Goal: Transaction & Acquisition: Purchase product/service

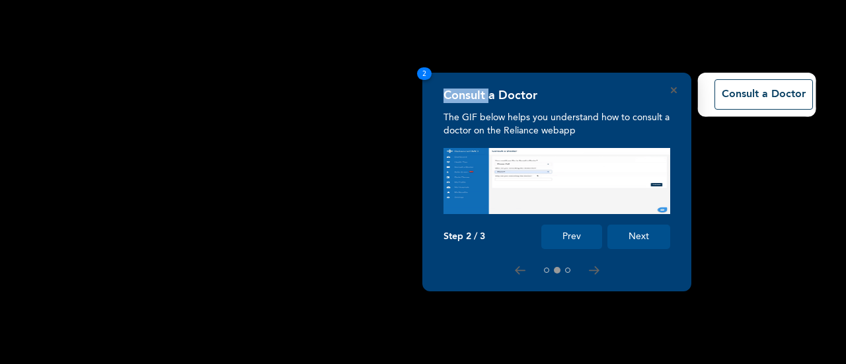
click at [402, 128] on rect at bounding box center [423, 182] width 846 height 364
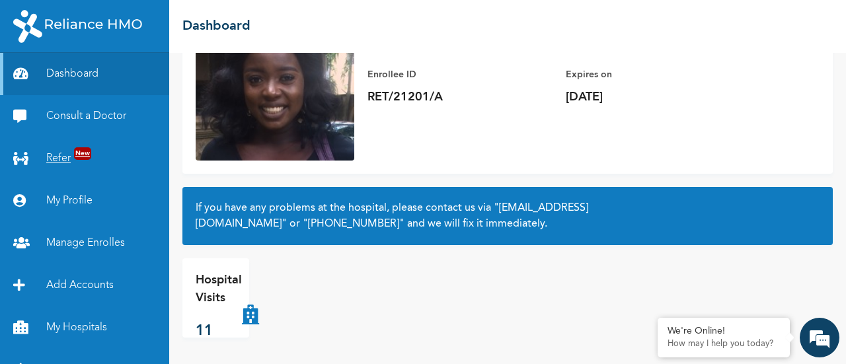
scroll to position [69, 0]
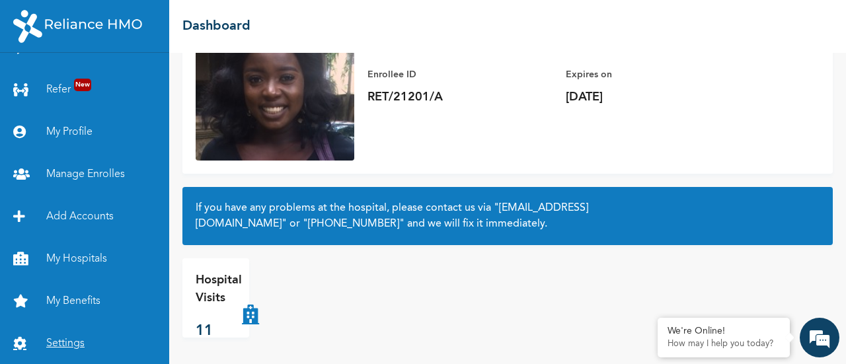
click at [73, 334] on link "Settings" at bounding box center [84, 344] width 169 height 42
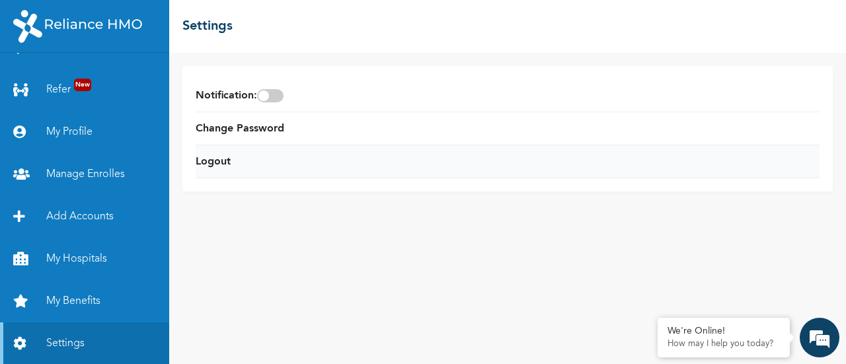
click at [221, 170] on li "Logout" at bounding box center [508, 161] width 624 height 33
click at [210, 166] on link "Logout" at bounding box center [213, 162] width 35 height 16
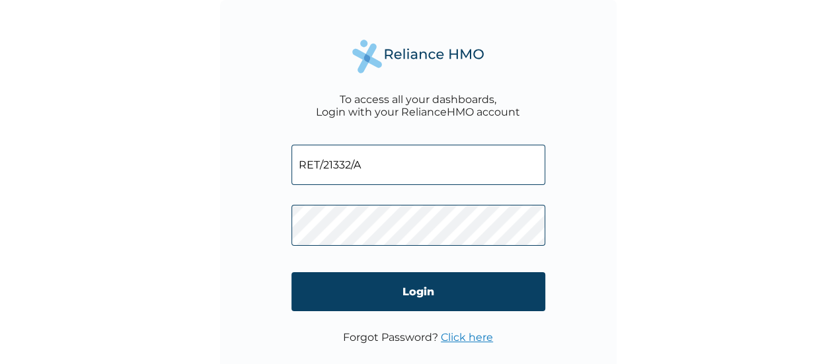
click at [415, 166] on input "RET/21332/A" at bounding box center [418, 165] width 254 height 40
type input "RET/13216/A"
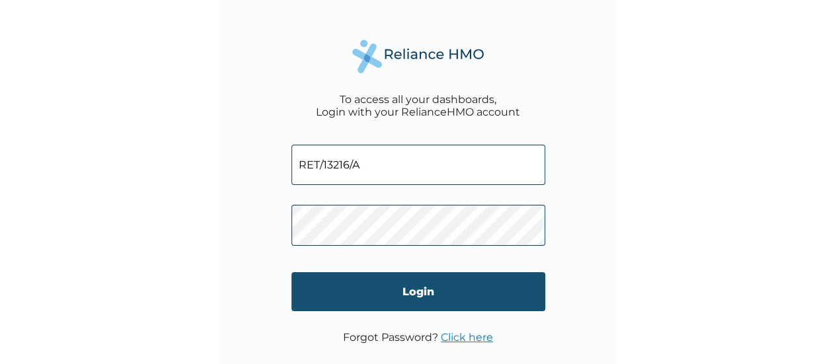
click at [428, 290] on input "Login" at bounding box center [418, 291] width 254 height 39
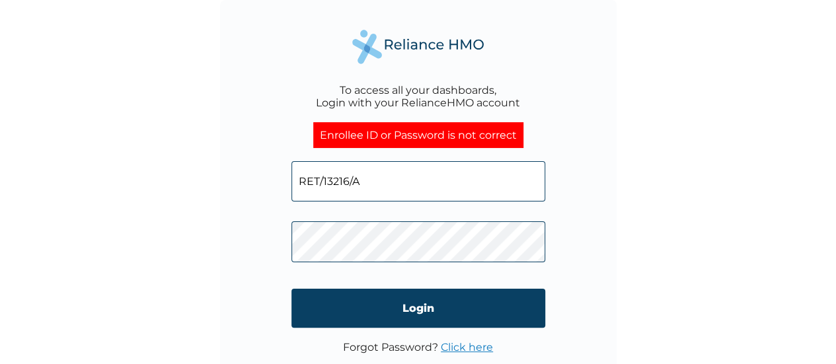
click at [431, 263] on span at bounding box center [418, 238] width 254 height 61
click at [480, 344] on link "Click here" at bounding box center [467, 347] width 52 height 13
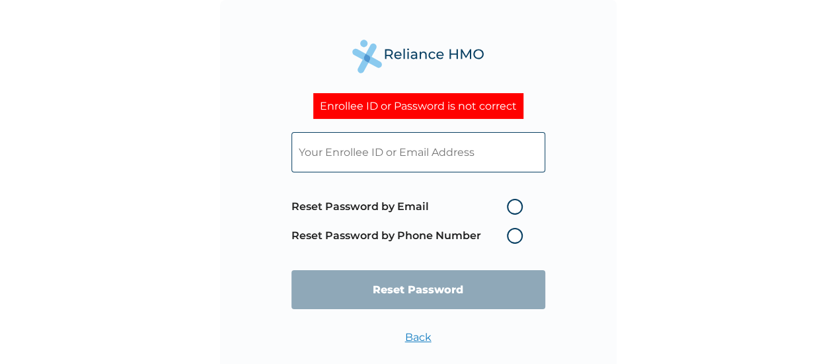
click at [495, 167] on input "text" at bounding box center [418, 152] width 254 height 40
type input "RET/13216/A"
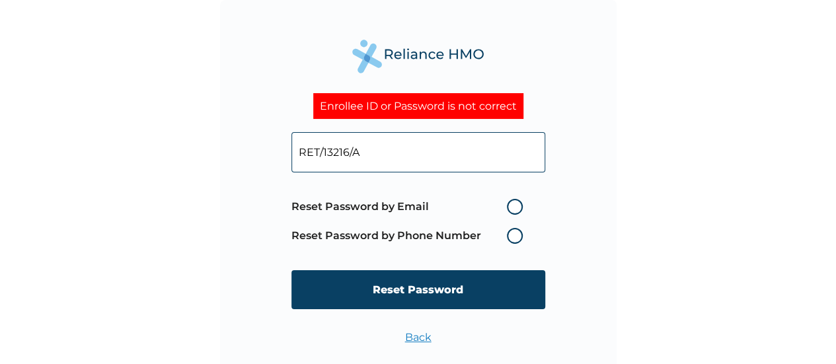
click at [513, 207] on label "Reset Password by Email" at bounding box center [410, 207] width 238 height 16
click at [510, 207] on input "Reset Password by Email" at bounding box center [498, 206] width 21 height 21
radio input "true"
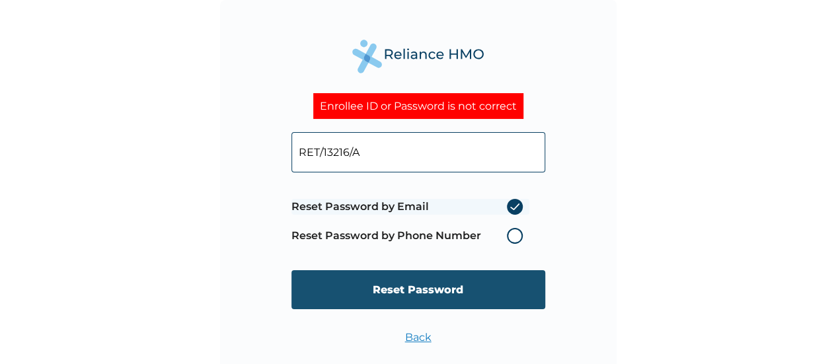
click at [501, 280] on input "Reset Password" at bounding box center [418, 289] width 254 height 39
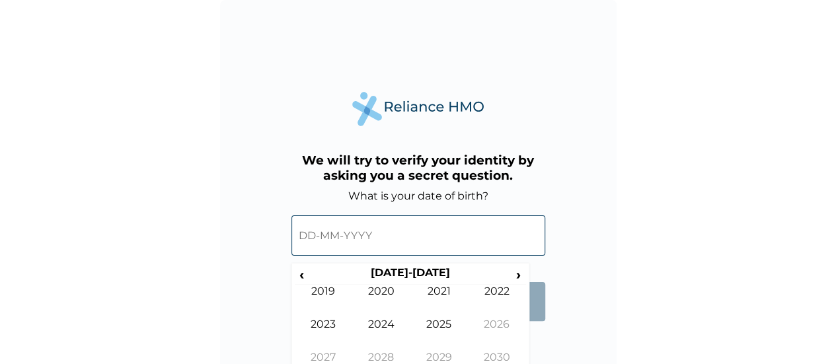
click at [385, 227] on input "text" at bounding box center [418, 235] width 254 height 40
click at [386, 273] on th "2020-2029" at bounding box center [410, 275] width 203 height 19
click at [377, 274] on th "2020-2029" at bounding box center [410, 275] width 203 height 19
click at [301, 268] on span "‹" at bounding box center [302, 274] width 14 height 17
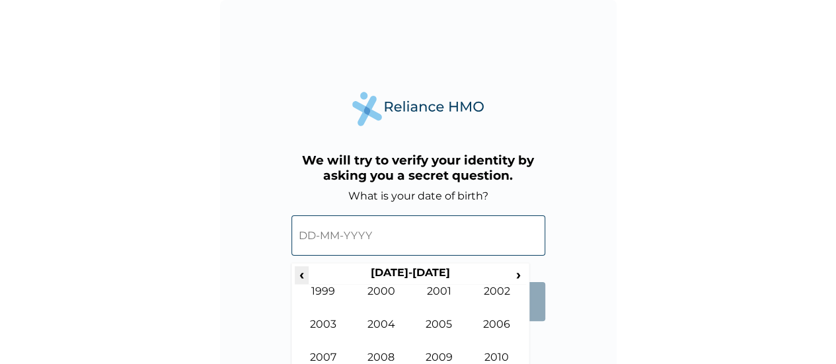
click at [301, 268] on span "‹" at bounding box center [302, 274] width 14 height 17
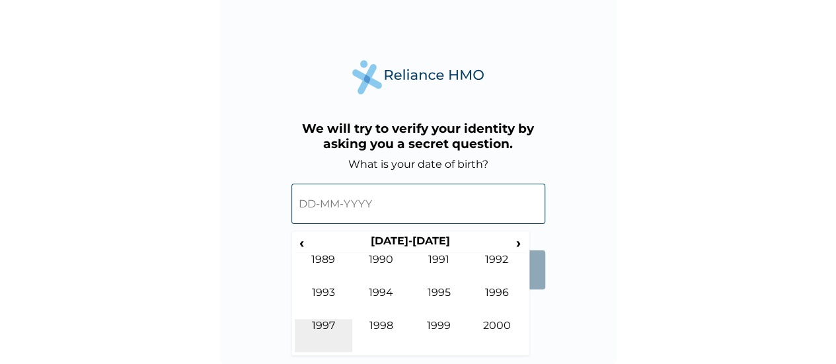
click at [331, 320] on td "1997" at bounding box center [324, 335] width 58 height 33
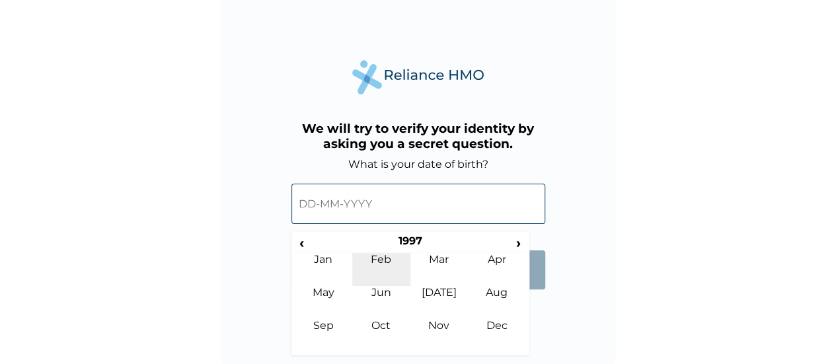
click at [367, 272] on td "Feb" at bounding box center [381, 269] width 58 height 33
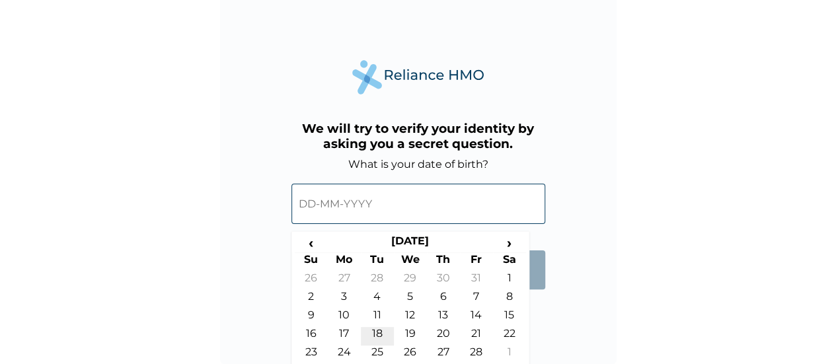
click at [385, 327] on td "18" at bounding box center [377, 336] width 33 height 19
type input "18-02-1997"
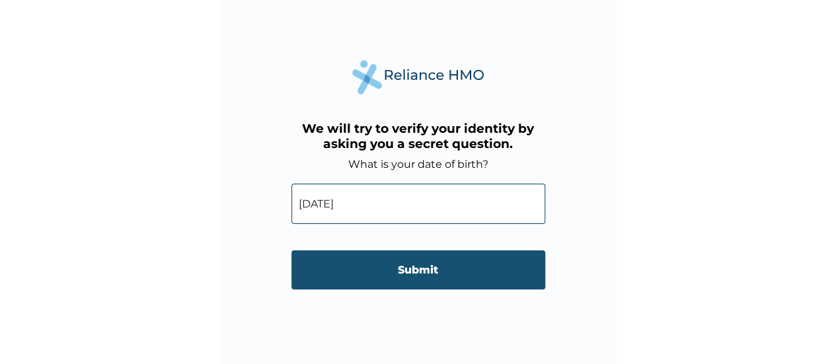
click at [395, 285] on input "Submit" at bounding box center [418, 269] width 254 height 39
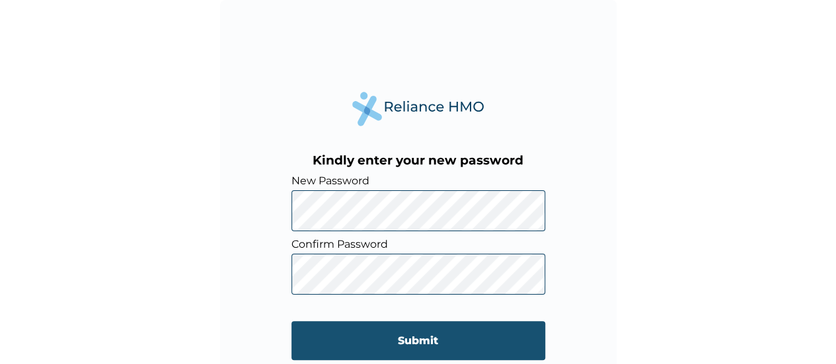
click at [421, 334] on input "Submit" at bounding box center [418, 340] width 254 height 39
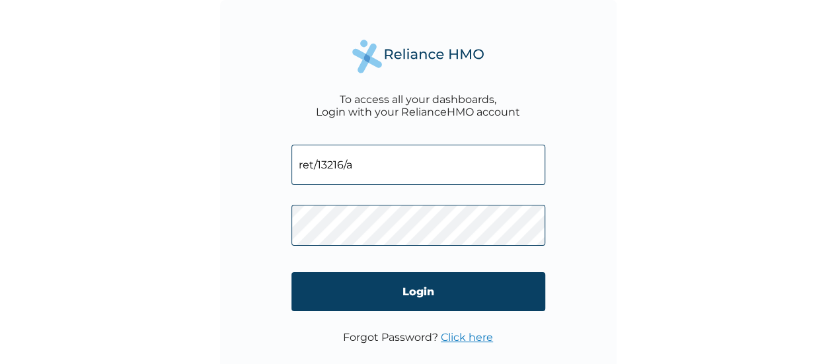
click at [441, 162] on input "ret/13216/a" at bounding box center [418, 165] width 254 height 40
type input "RET/13216/A"
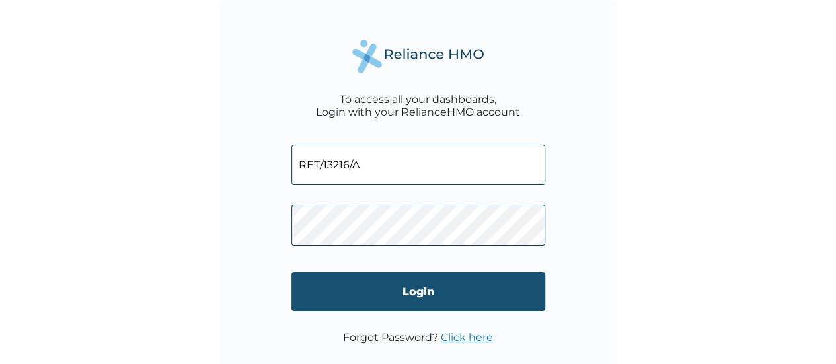
click at [485, 295] on input "Login" at bounding box center [418, 291] width 254 height 39
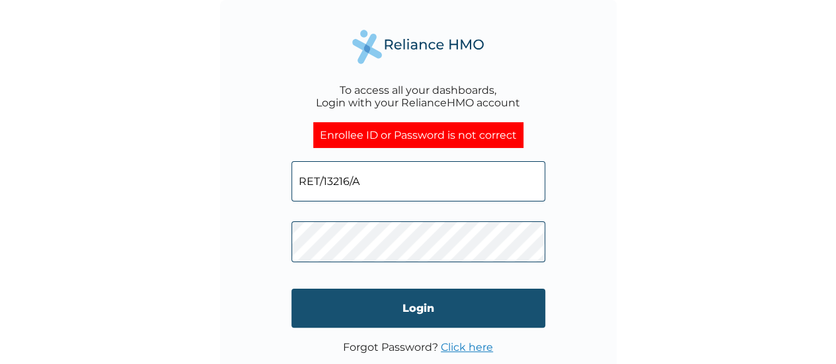
click at [431, 299] on input "Login" at bounding box center [418, 308] width 254 height 39
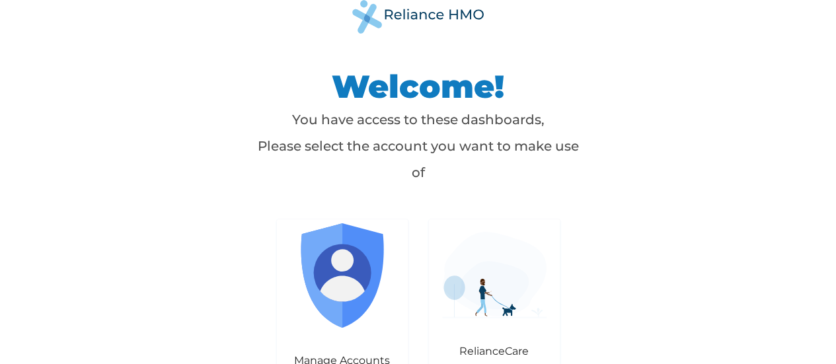
scroll to position [20, 0]
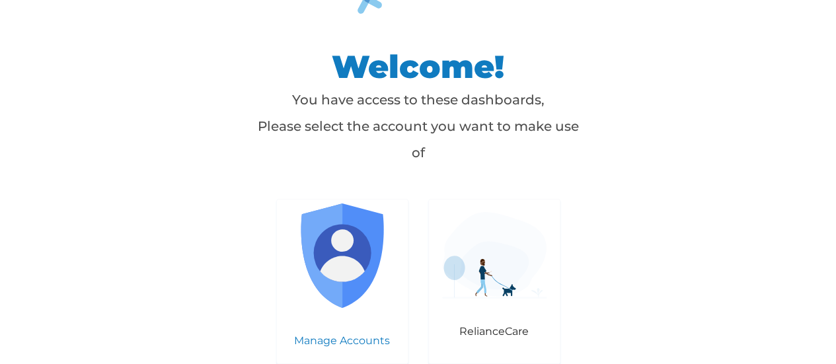
click at [342, 262] on img at bounding box center [342, 256] width 104 height 104
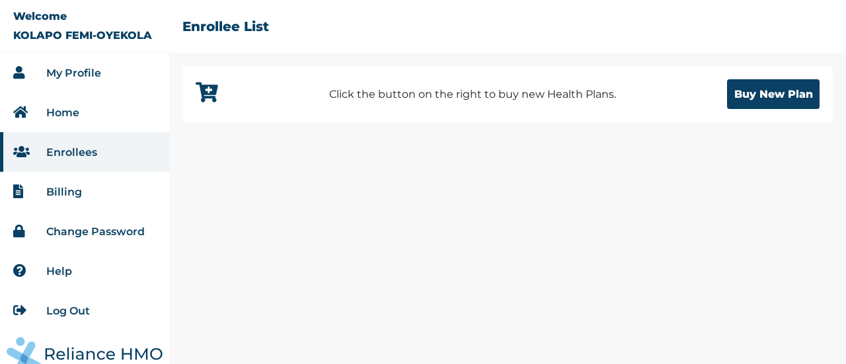
click at [71, 108] on link "Home" at bounding box center [62, 112] width 33 height 13
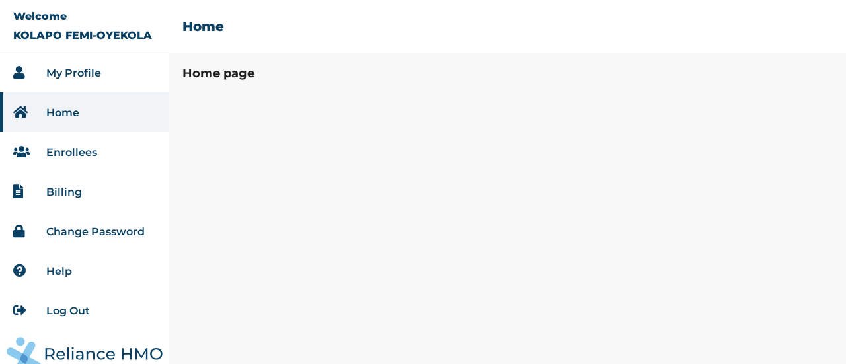
click at [83, 71] on link "My Profile" at bounding box center [73, 73] width 55 height 13
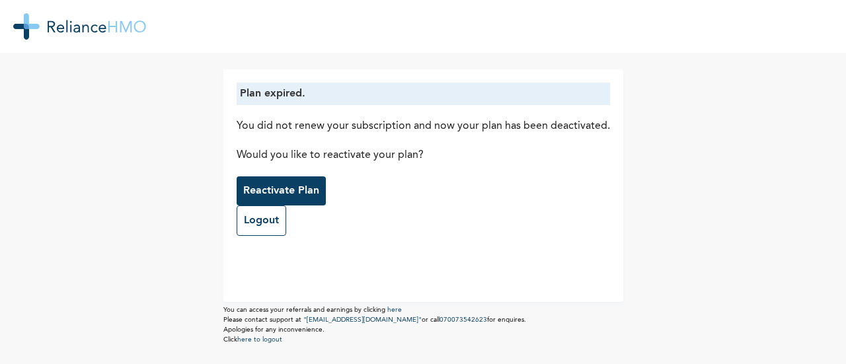
click at [287, 193] on p "Reactivate Plan" at bounding box center [281, 191] width 76 height 16
click at [260, 220] on link "Logout" at bounding box center [262, 221] width 50 height 30
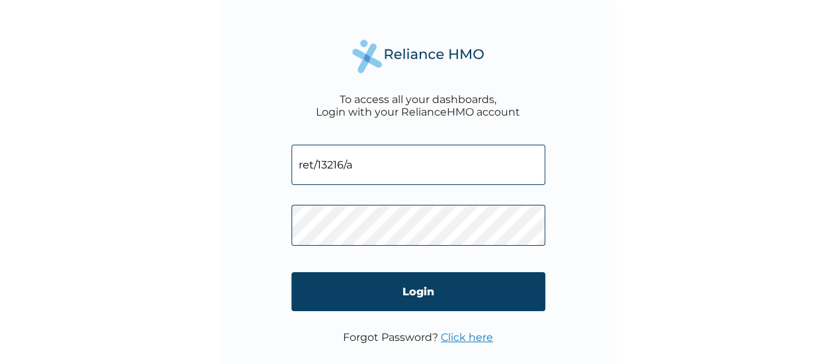
click at [348, 185] on input "ret/13216/a" at bounding box center [418, 165] width 254 height 40
type input "RET/21332/A"
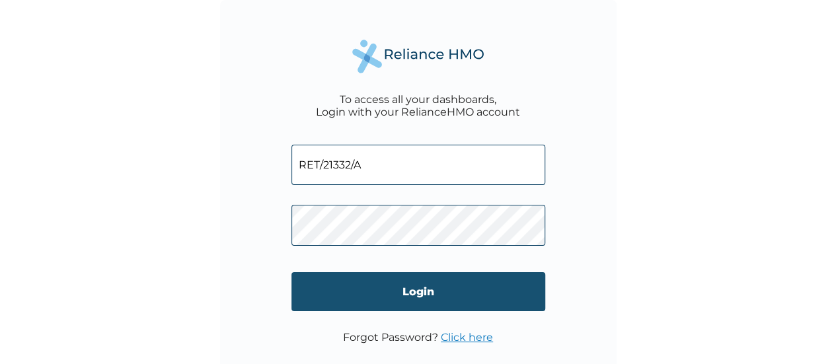
click at [403, 278] on input "Login" at bounding box center [418, 291] width 254 height 39
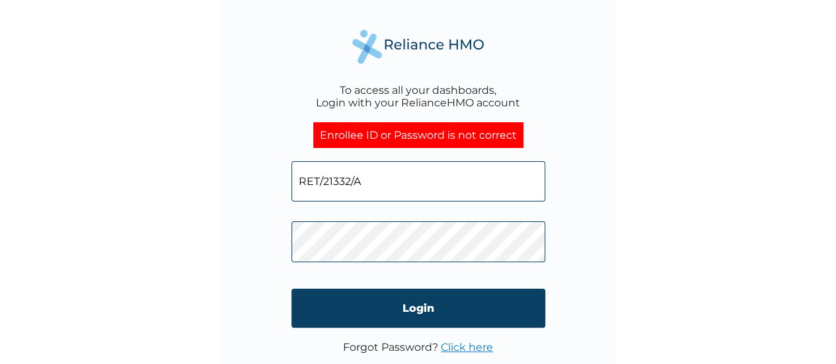
click at [473, 344] on link "Click here" at bounding box center [467, 347] width 52 height 13
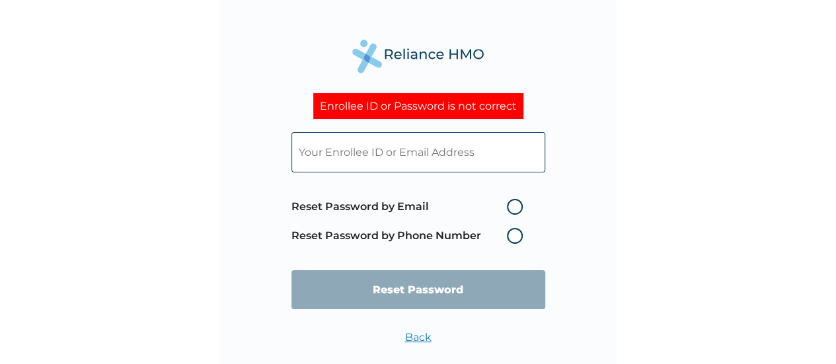
click at [489, 208] on label "Reset Password by Email" at bounding box center [410, 207] width 238 height 16
click at [489, 208] on input "Reset Password by Email" at bounding box center [498, 206] width 21 height 21
radio input "true"
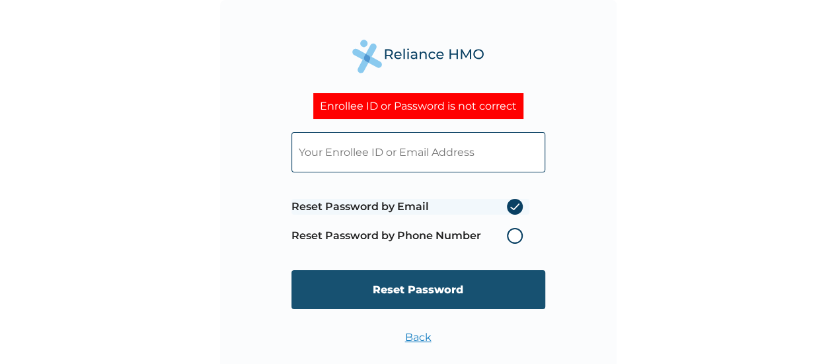
click at [501, 276] on input "Reset Password" at bounding box center [418, 289] width 254 height 39
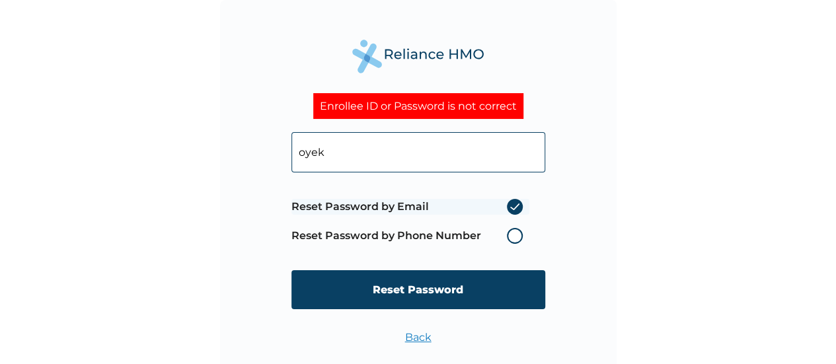
type input "[EMAIL_ADDRESS][DOMAIN_NAME]"
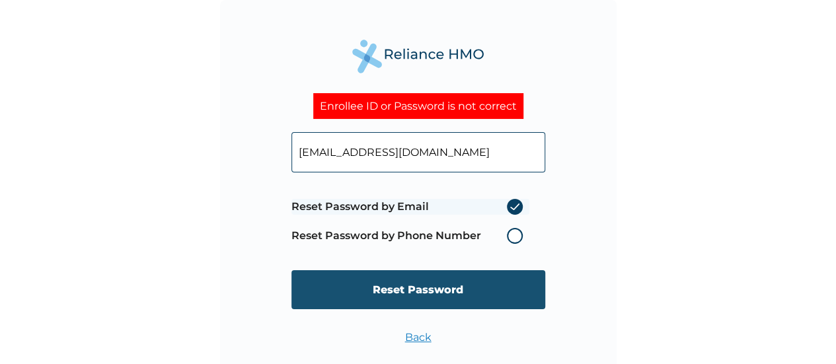
click at [418, 309] on input "Reset Password" at bounding box center [418, 289] width 254 height 39
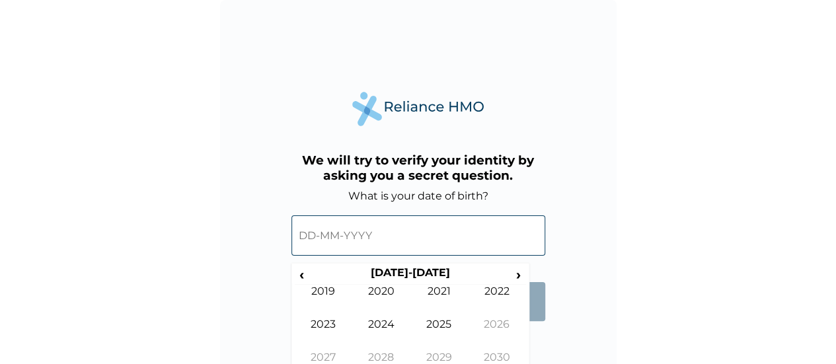
click at [412, 238] on input "text" at bounding box center [418, 235] width 254 height 40
click at [301, 268] on span "‹" at bounding box center [302, 274] width 14 height 17
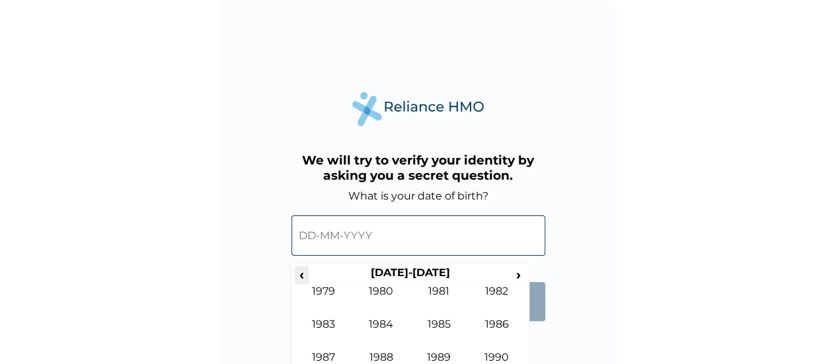
click at [301, 268] on span "‹" at bounding box center [302, 274] width 14 height 17
click at [337, 318] on td "1963" at bounding box center [324, 334] width 58 height 33
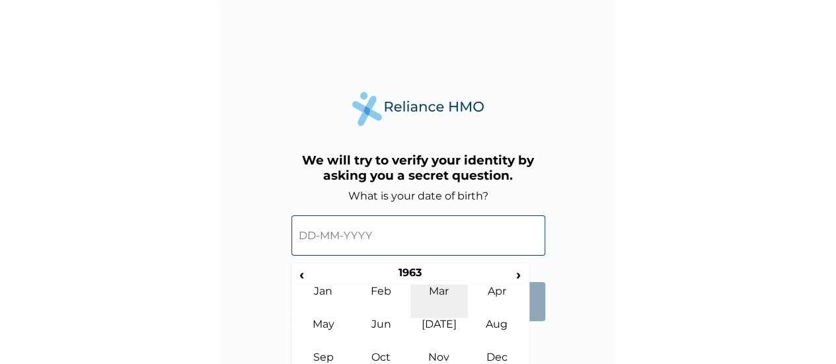
click at [412, 301] on td "Mar" at bounding box center [439, 301] width 58 height 33
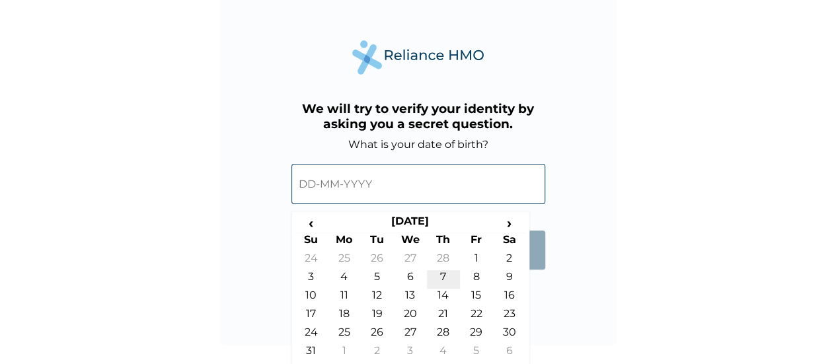
scroll to position [53, 0]
click at [306, 332] on td "24" at bounding box center [311, 333] width 33 height 19
type input "24-03-1963"
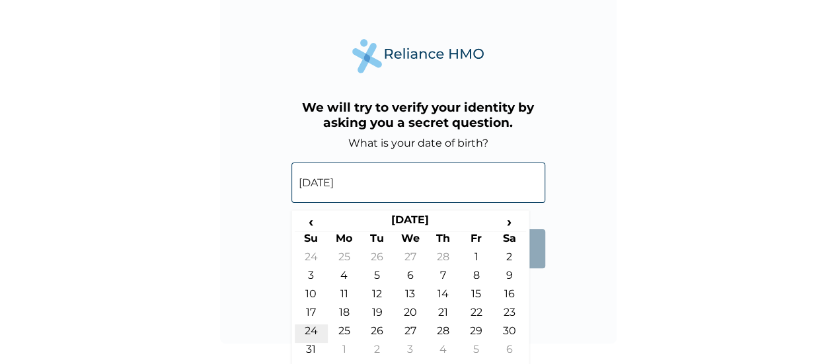
scroll to position [32, 0]
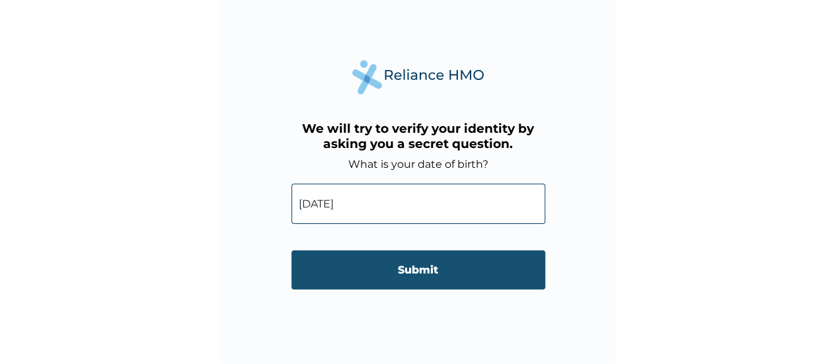
click at [367, 253] on input "Submit" at bounding box center [418, 269] width 254 height 39
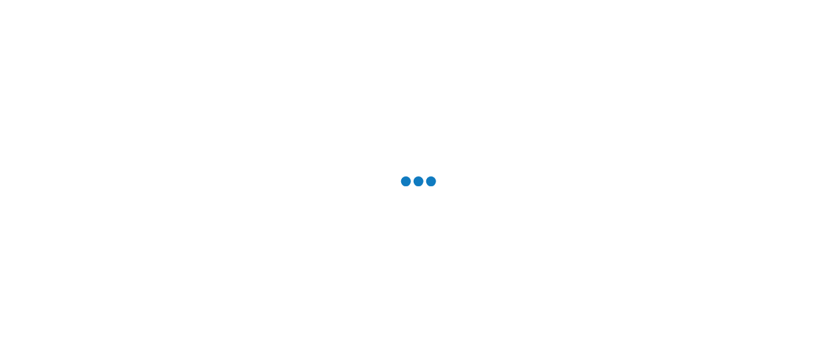
scroll to position [0, 0]
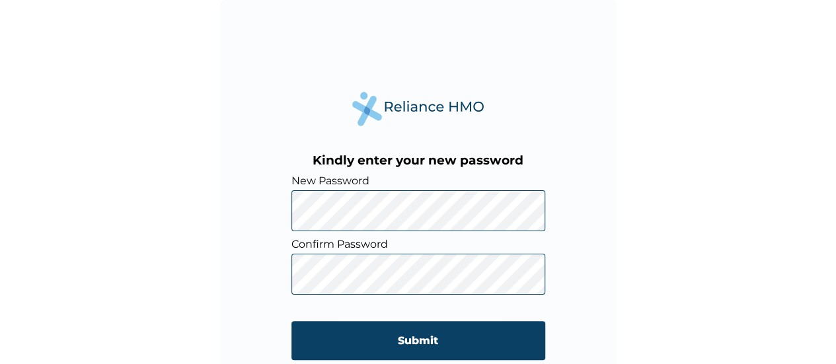
scroll to position [32, 0]
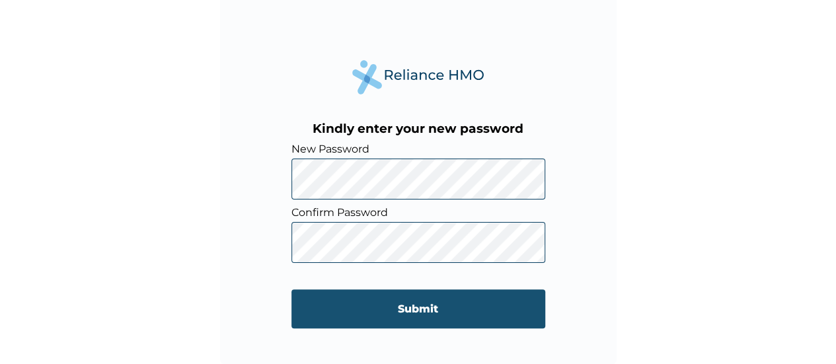
click at [416, 314] on input "Submit" at bounding box center [418, 308] width 254 height 39
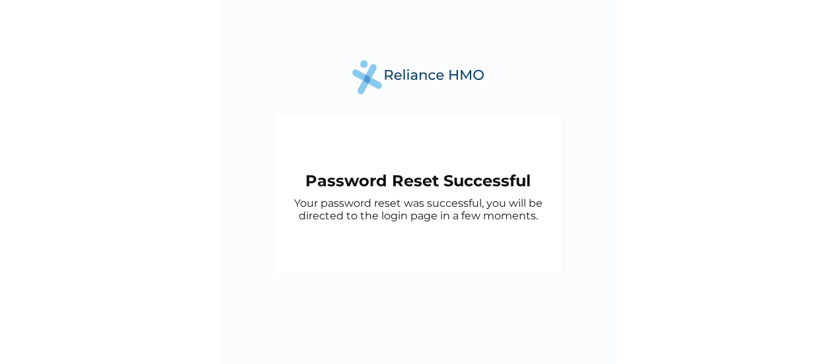
scroll to position [0, 0]
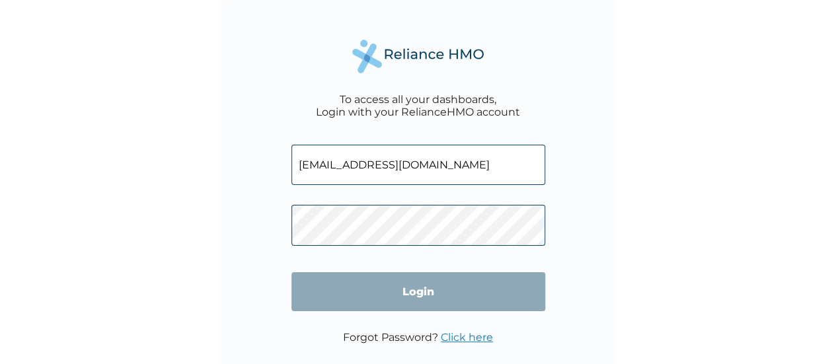
click at [498, 174] on input "[EMAIL_ADDRESS][DOMAIN_NAME]" at bounding box center [418, 165] width 254 height 40
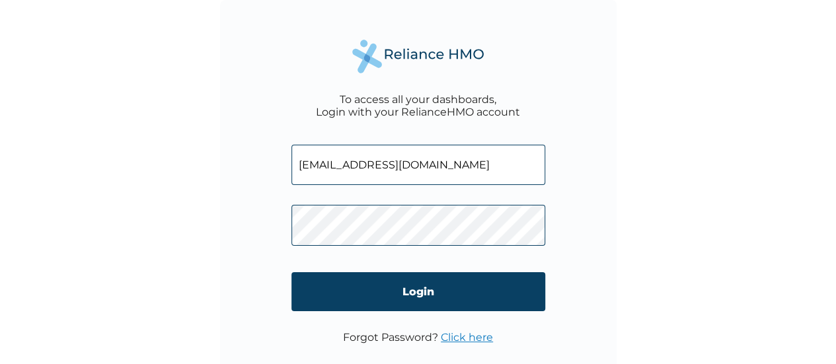
type input "RET/21332/A"
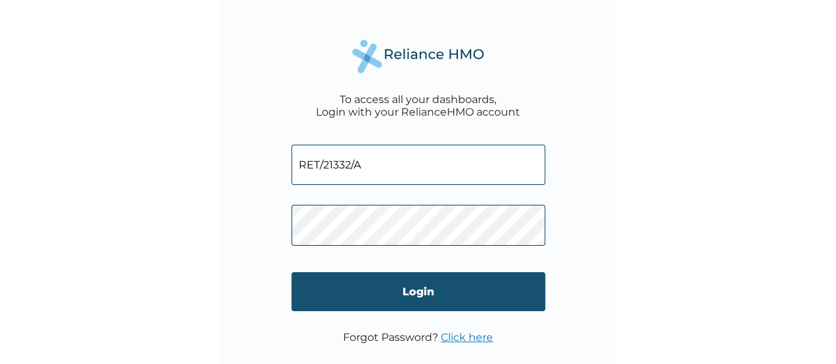
click at [527, 288] on input "Login" at bounding box center [418, 291] width 254 height 39
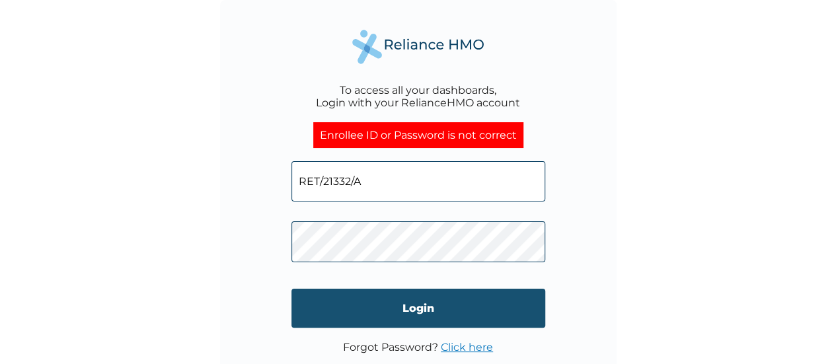
click at [401, 303] on input "Login" at bounding box center [418, 308] width 254 height 39
click at [404, 297] on input "Login" at bounding box center [418, 308] width 254 height 39
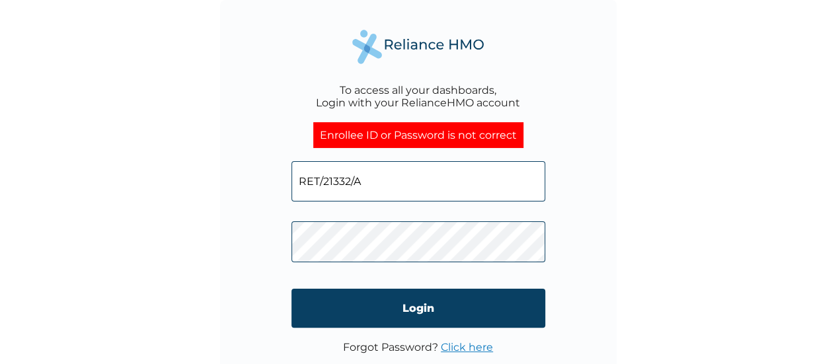
click at [473, 351] on link "Click here" at bounding box center [467, 347] width 52 height 13
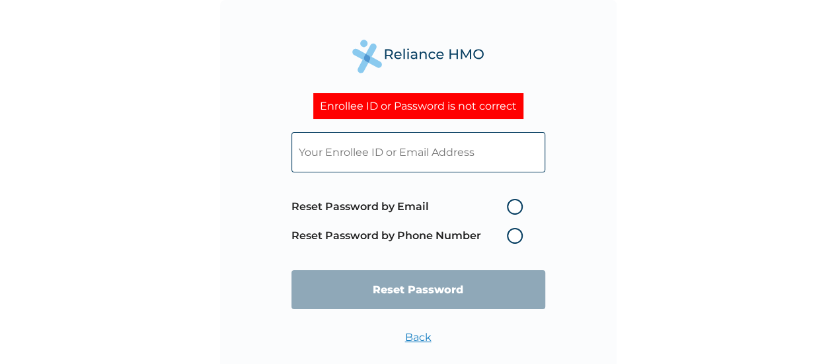
click at [494, 206] on label "Reset Password by Email" at bounding box center [410, 207] width 238 height 16
click at [494, 206] on input "Reset Password by Email" at bounding box center [498, 206] width 21 height 21
radio input "true"
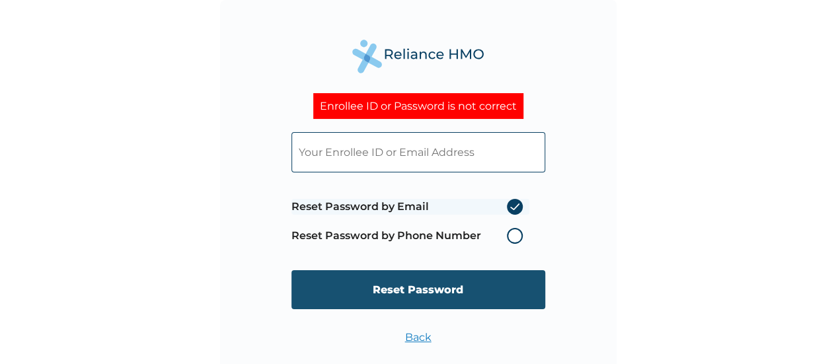
click at [481, 272] on input "Reset Password" at bounding box center [418, 289] width 254 height 39
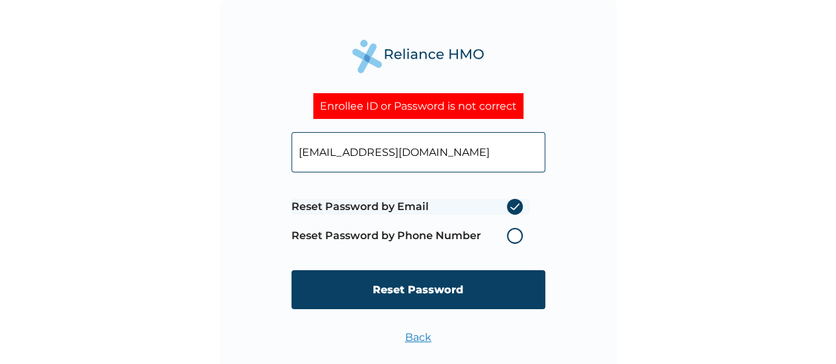
type input "[EMAIL_ADDRESS][DOMAIN_NAME]"
click at [644, 194] on div "Enrollee ID or Password is not correct oyekolakolapo@yahoo.com Reset Password b…" at bounding box center [418, 182] width 836 height 364
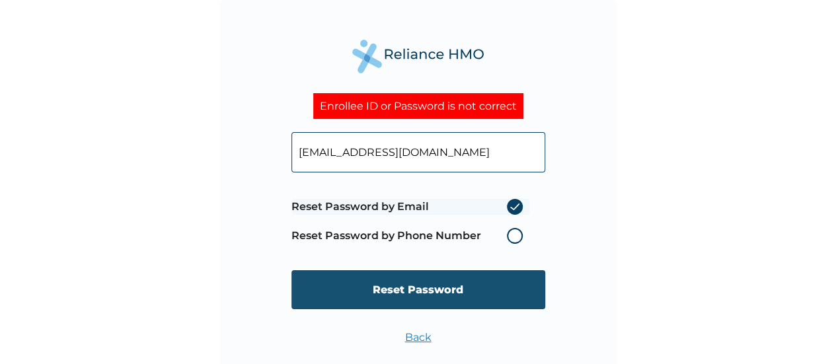
click at [497, 284] on input "Reset Password" at bounding box center [418, 289] width 254 height 39
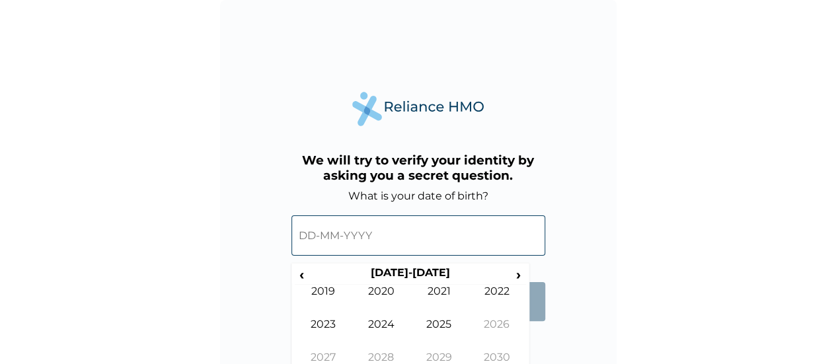
click at [443, 238] on input "text" at bounding box center [418, 235] width 254 height 40
click at [298, 272] on span "‹" at bounding box center [302, 274] width 14 height 17
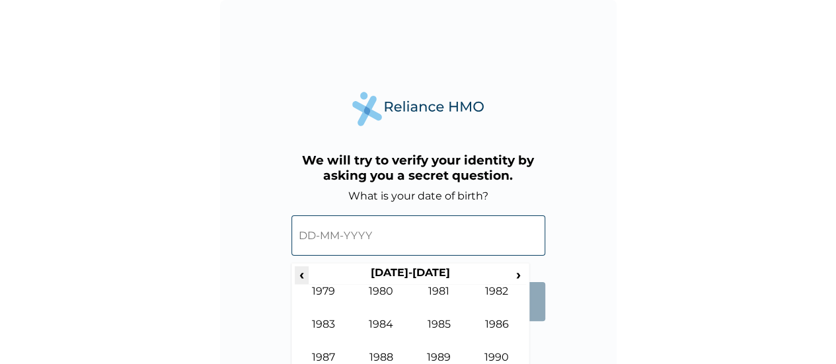
click at [298, 272] on span "‹" at bounding box center [302, 274] width 14 height 17
click at [519, 269] on span "›" at bounding box center [519, 274] width 15 height 17
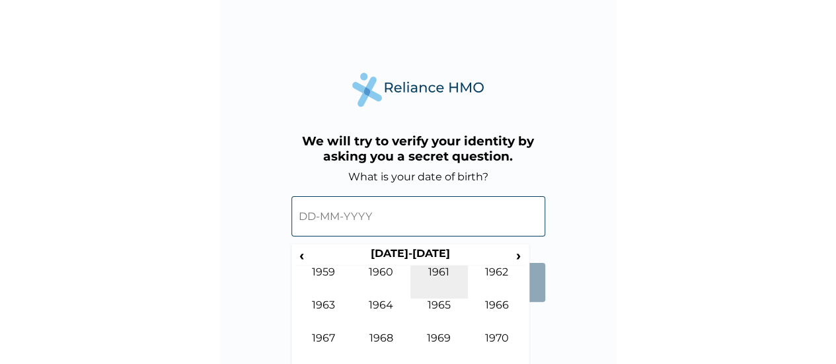
scroll to position [20, 0]
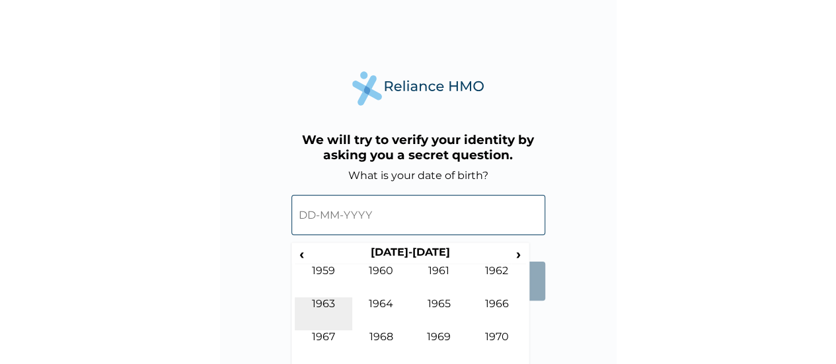
click at [327, 321] on td "1963" at bounding box center [324, 313] width 58 height 33
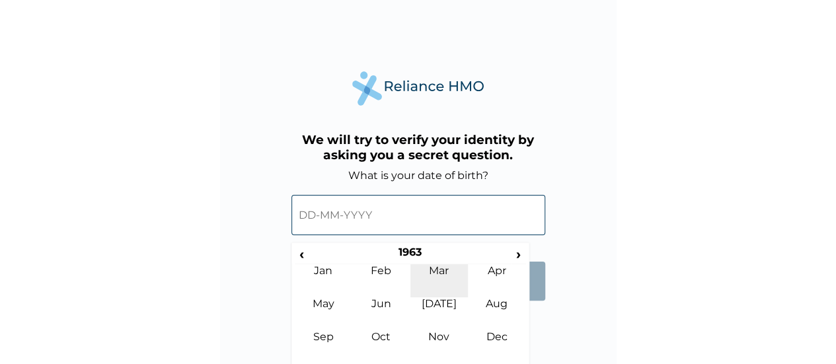
click at [442, 274] on td "Mar" at bounding box center [439, 280] width 58 height 33
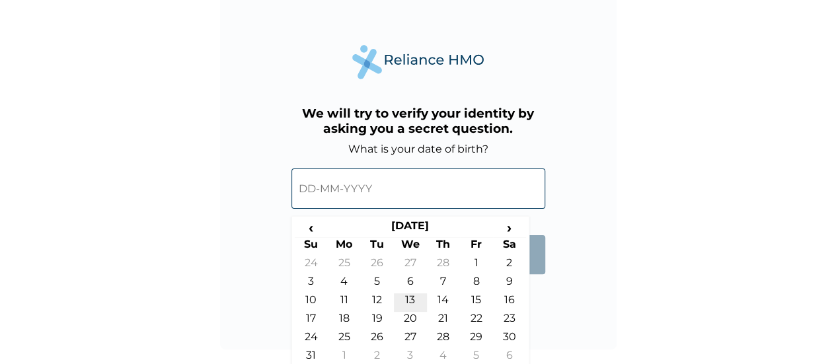
scroll to position [48, 0]
click at [319, 342] on td "24" at bounding box center [311, 339] width 33 height 19
type input "24-03-1963"
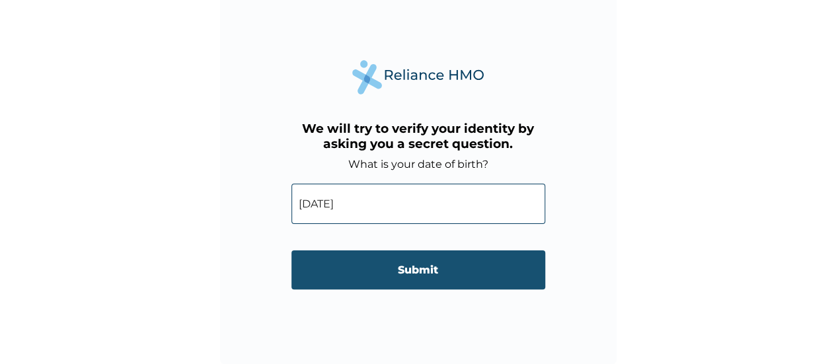
click at [353, 255] on input "Submit" at bounding box center [418, 269] width 254 height 39
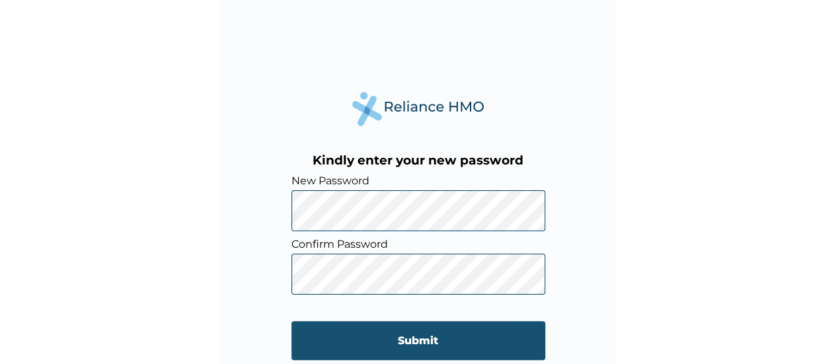
click at [382, 334] on input "Submit" at bounding box center [418, 340] width 254 height 39
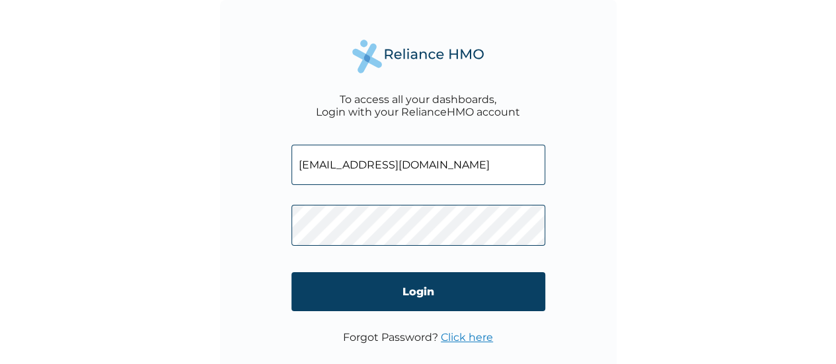
drag, startPoint x: 0, startPoint y: 0, endPoint x: 430, endPoint y: 159, distance: 458.2
click at [430, 159] on input "[EMAIL_ADDRESS][DOMAIN_NAME]" at bounding box center [418, 165] width 254 height 40
click at [362, 170] on input "RET/13216/A" at bounding box center [418, 165] width 254 height 40
type input "RET/21332/A"
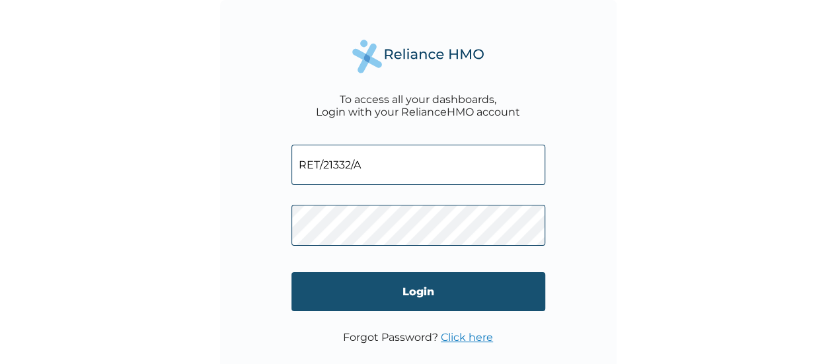
click at [374, 301] on input "Login" at bounding box center [418, 291] width 254 height 39
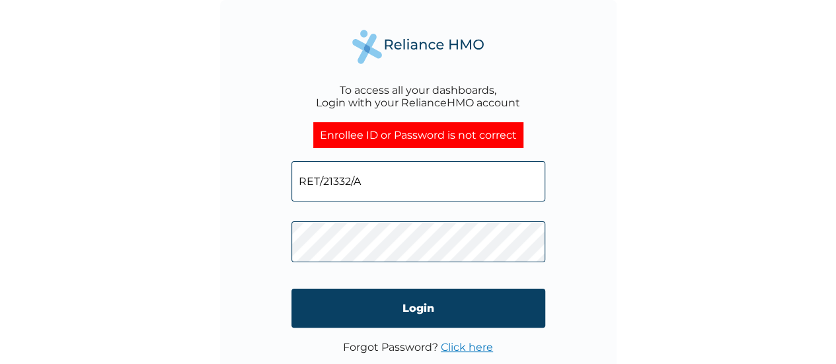
click at [379, 191] on input "RET/21332/A" at bounding box center [418, 181] width 254 height 40
click at [385, 241] on form "o Login" at bounding box center [418, 244] width 254 height 193
type input "oyekolakolapo@yahoo.com"
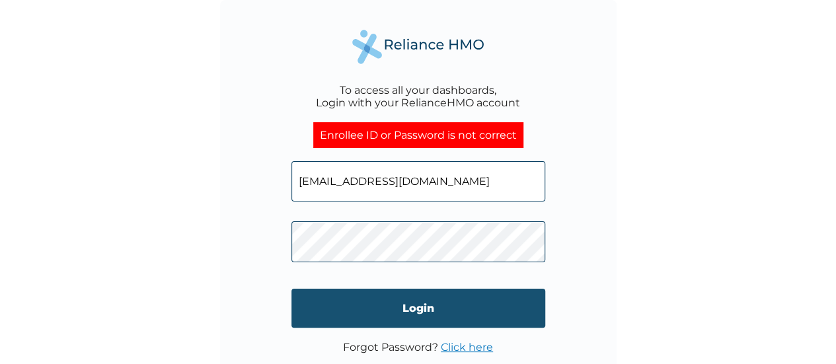
click at [377, 296] on input "Login" at bounding box center [418, 308] width 254 height 39
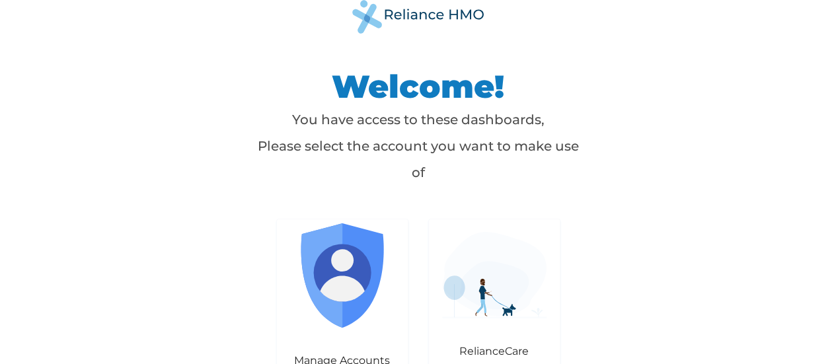
scroll to position [20, 0]
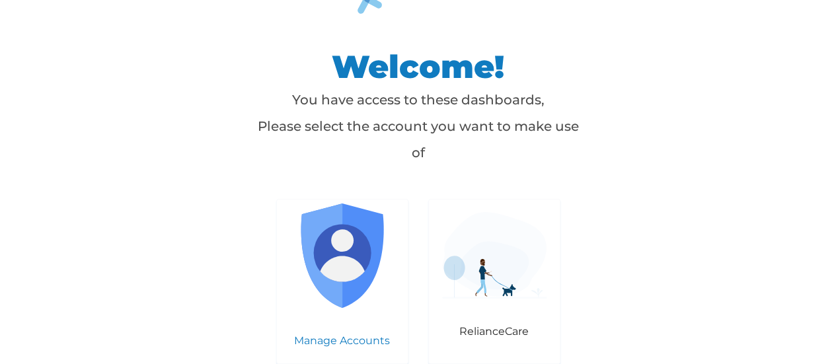
click at [362, 273] on img at bounding box center [342, 256] width 104 height 104
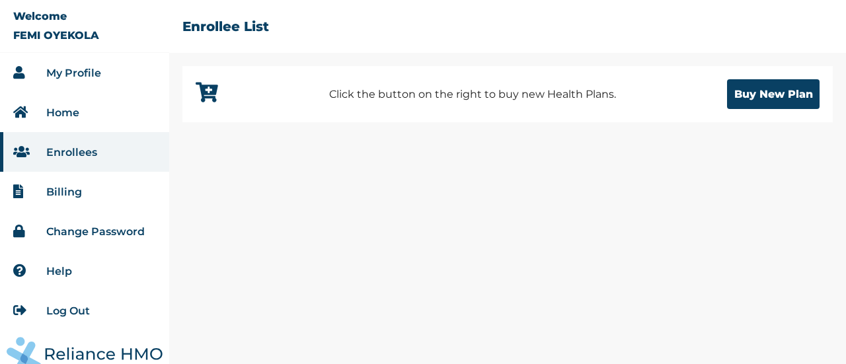
click at [108, 73] on li "My Profile" at bounding box center [84, 73] width 169 height 40
click at [82, 77] on link "My Profile" at bounding box center [73, 73] width 55 height 13
click at [789, 100] on button "Buy New Plan" at bounding box center [773, 94] width 93 height 30
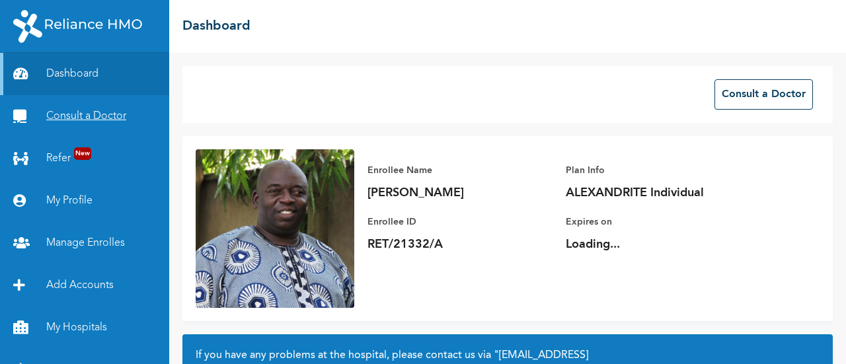
click at [126, 108] on link "Consult a Doctor" at bounding box center [84, 116] width 169 height 42
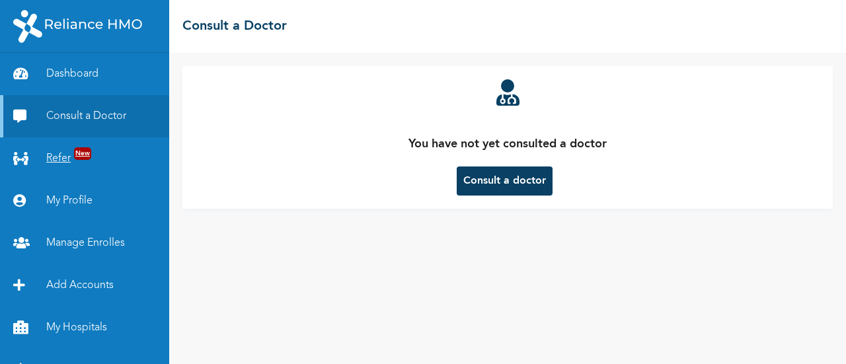
click at [95, 153] on link "Refer New" at bounding box center [84, 158] width 169 height 42
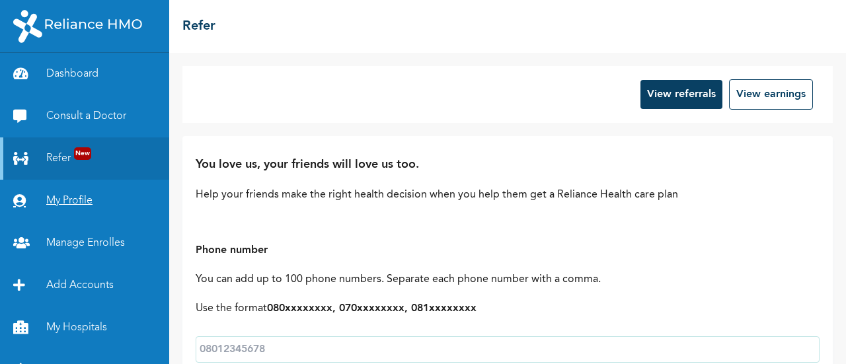
click at [85, 188] on link "My Profile" at bounding box center [84, 201] width 169 height 42
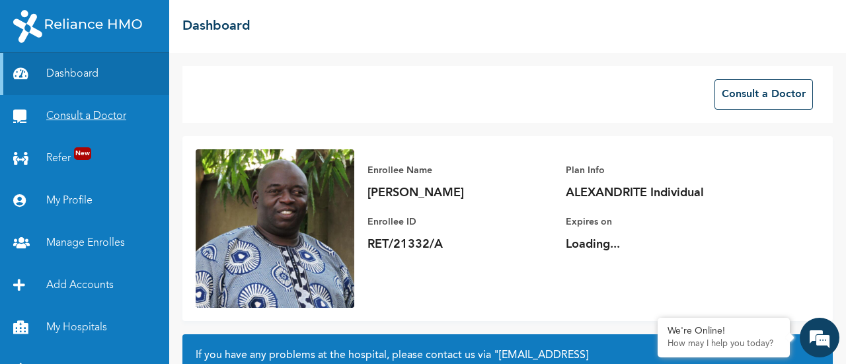
click at [122, 124] on link "Consult a Doctor" at bounding box center [84, 116] width 169 height 42
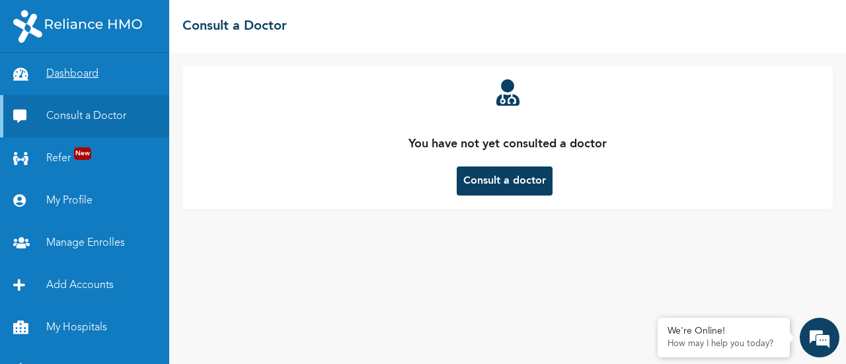
click at [77, 75] on link "Dashboard" at bounding box center [84, 74] width 169 height 42
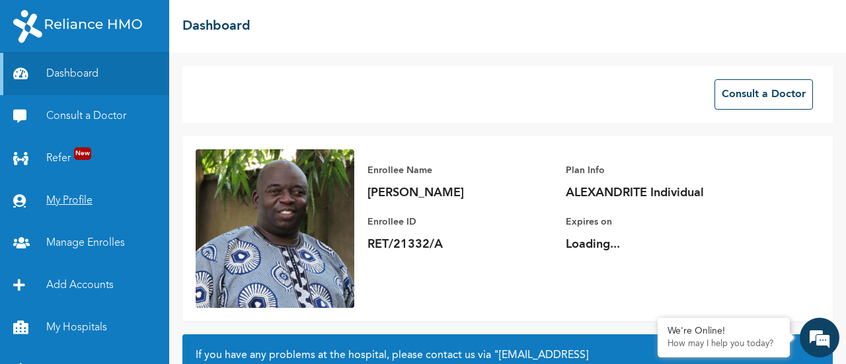
click at [52, 190] on link "My Profile" at bounding box center [84, 201] width 169 height 42
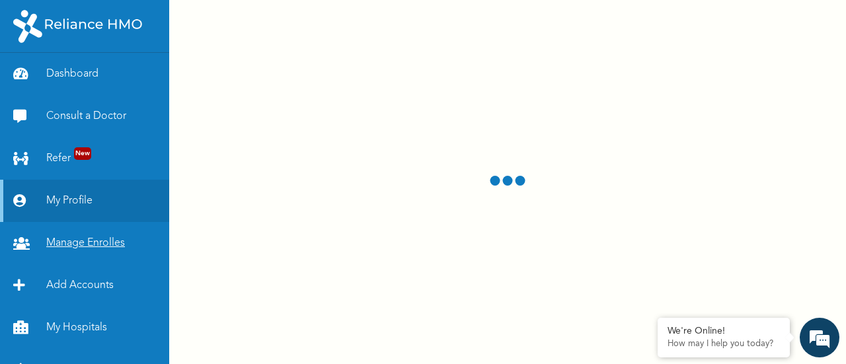
click at [78, 244] on link "Manage Enrolles" at bounding box center [84, 243] width 169 height 42
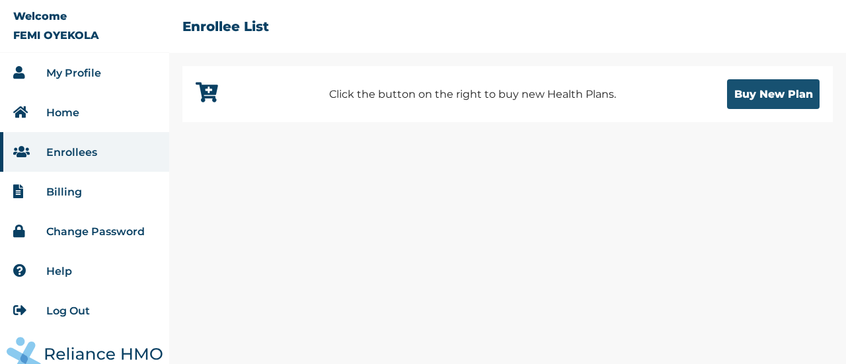
click at [749, 81] on button "Buy New Plan" at bounding box center [773, 94] width 93 height 30
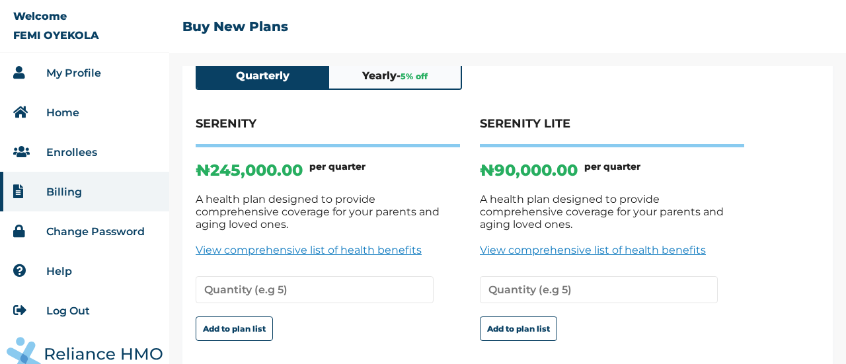
scroll to position [124, 0]
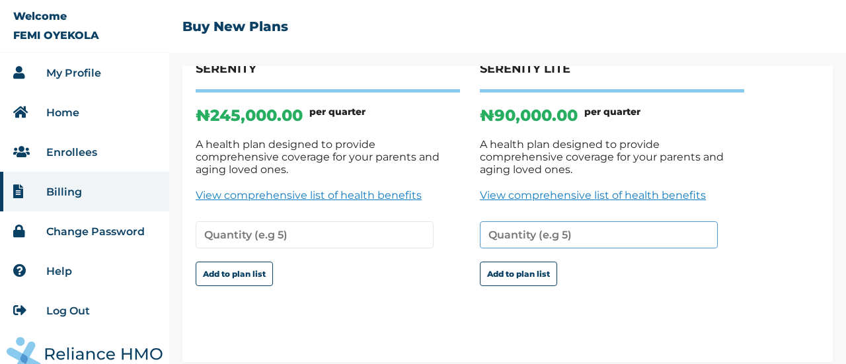
click at [558, 225] on input "number" at bounding box center [599, 234] width 238 height 27
type input "1"
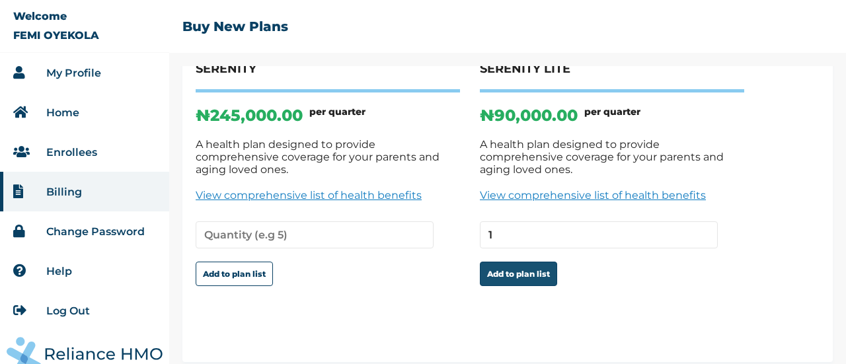
click at [541, 262] on button "Add to plan list" at bounding box center [518, 274] width 77 height 24
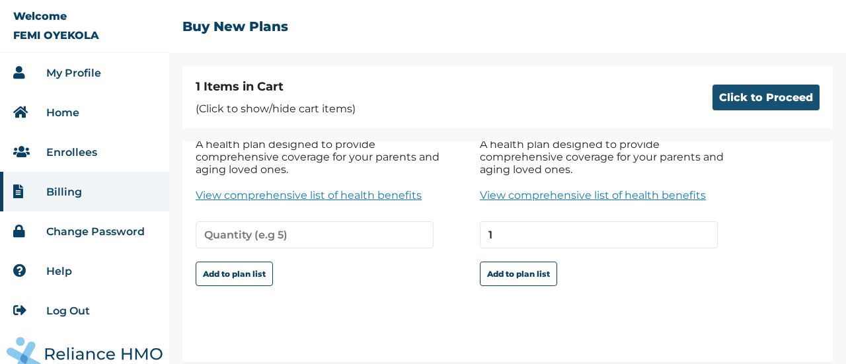
click at [747, 110] on button "Click to Proceed" at bounding box center [765, 98] width 107 height 26
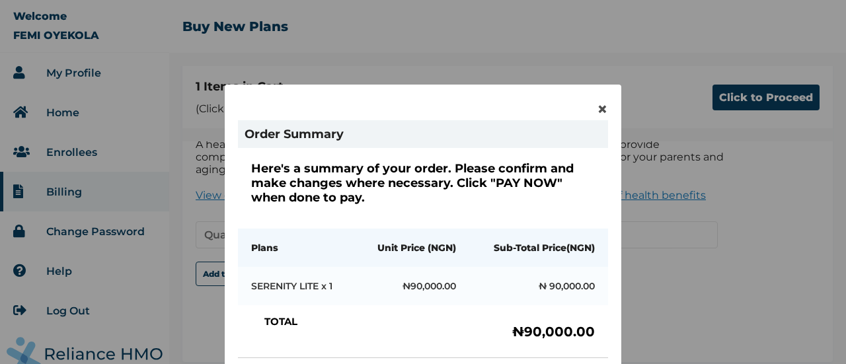
scroll to position [149, 0]
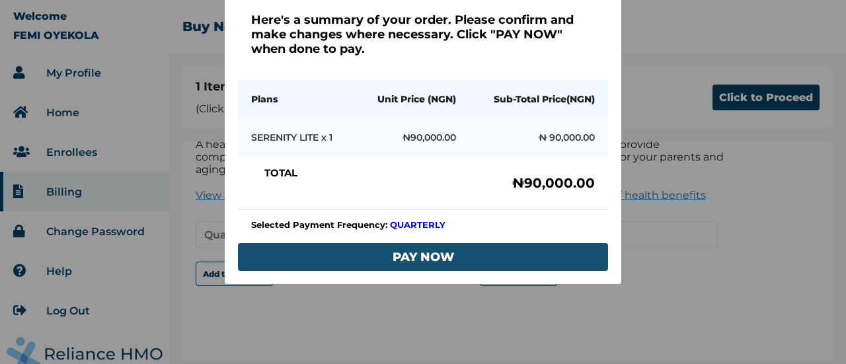
click at [529, 243] on button "PAY NOW" at bounding box center [423, 257] width 370 height 28
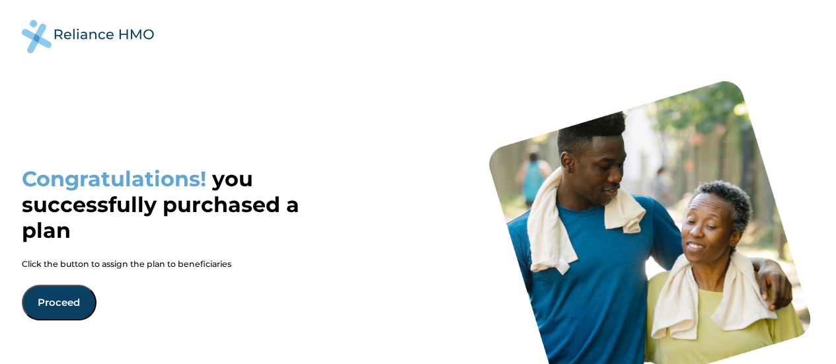
click at [42, 287] on button "Proceed" at bounding box center [59, 303] width 75 height 36
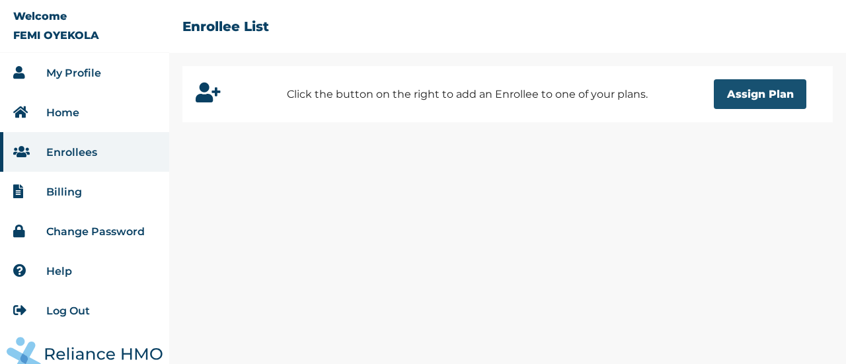
click at [775, 97] on button "Assign Plan" at bounding box center [760, 94] width 93 height 30
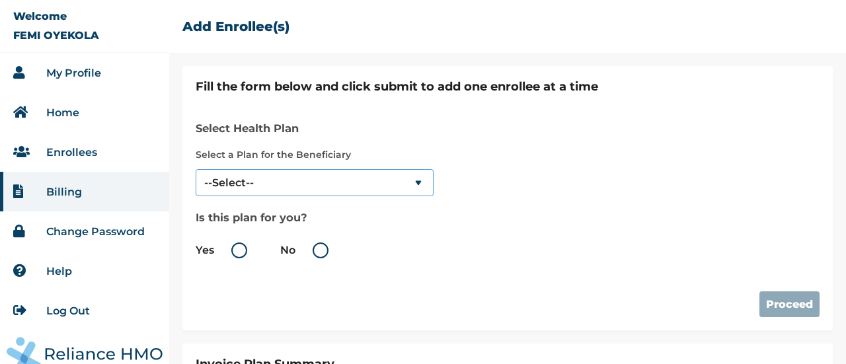
click at [332, 175] on select "--Select-- SERENITY LITE" at bounding box center [315, 182] width 238 height 27
select select "18028"
click at [196, 169] on select "--Select-- SERENITY LITE" at bounding box center [315, 182] width 238 height 27
click at [238, 248] on label "Yes" at bounding box center [225, 251] width 58 height 16
click at [227, 248] on input "Yes" at bounding box center [216, 250] width 21 height 21
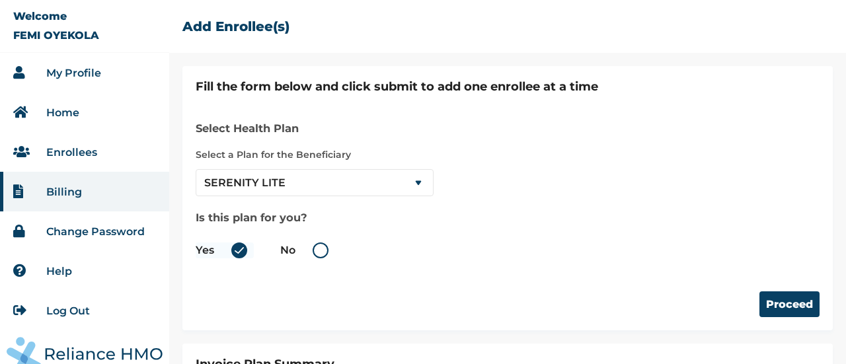
radio input "true"
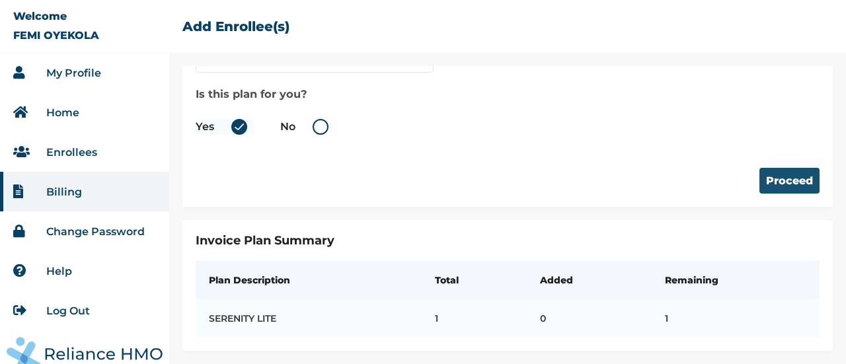
click at [777, 171] on button "Proceed" at bounding box center [789, 181] width 60 height 26
